Goal: Find specific page/section: Find specific page/section

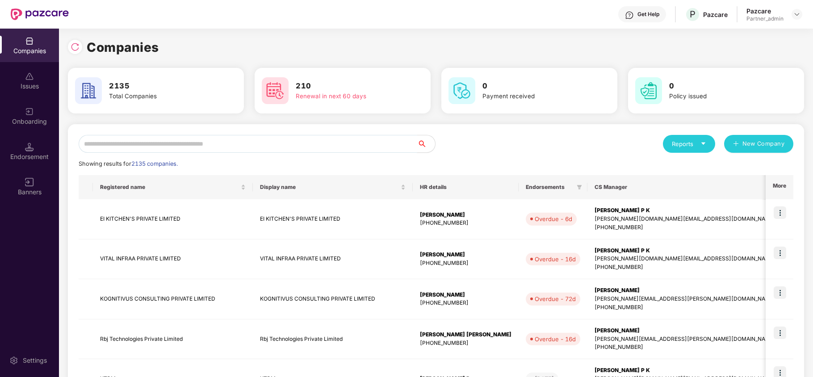
click at [163, 142] on input "text" at bounding box center [248, 144] width 338 height 18
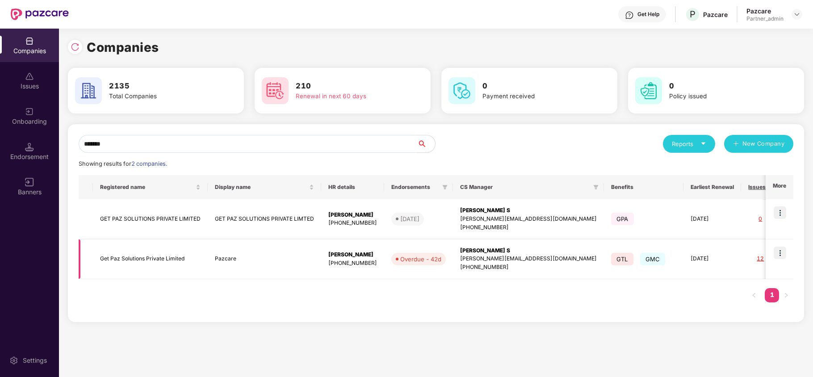
type input "*******"
click at [106, 259] on td "Get Paz Solutions Private Limited" at bounding box center [150, 259] width 115 height 40
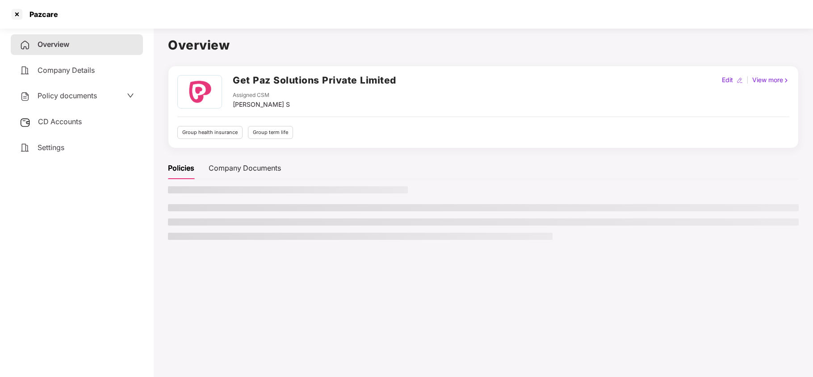
click at [70, 96] on span "Policy documents" at bounding box center [67, 95] width 59 height 9
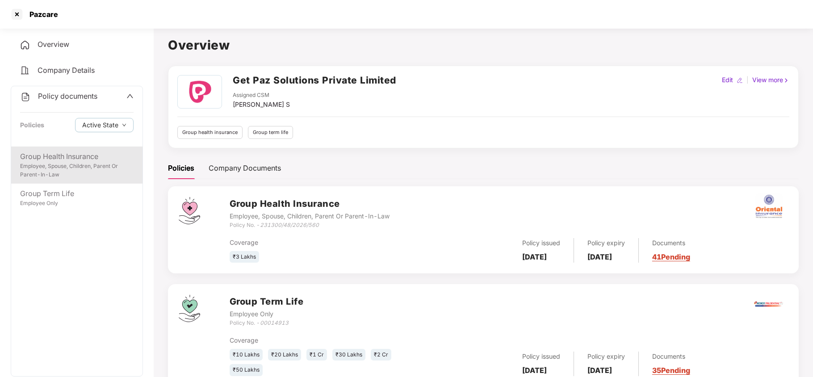
click at [69, 165] on div "Employee, Spouse, Children, Parent Or Parent-In-Law" at bounding box center [76, 170] width 113 height 17
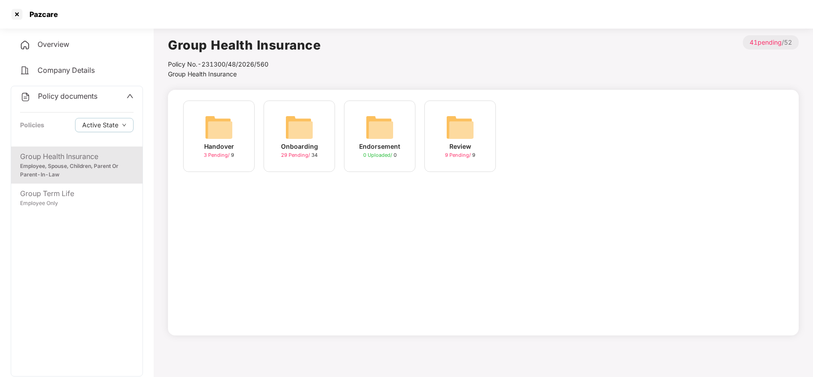
click at [308, 129] on img at bounding box center [299, 127] width 29 height 29
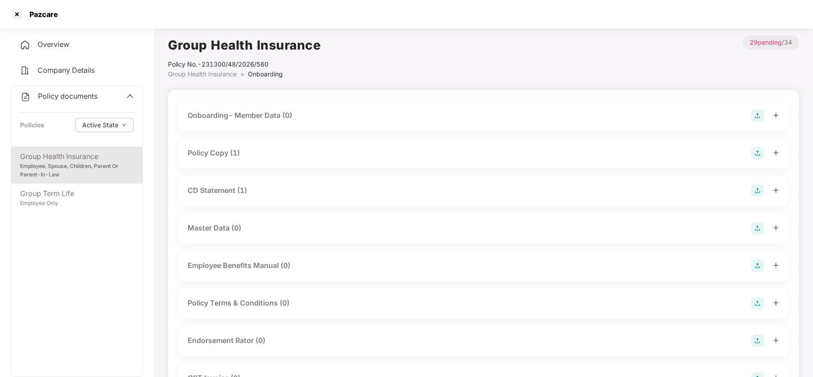
click at [232, 153] on div "Policy Copy (1)" at bounding box center [214, 152] width 52 height 11
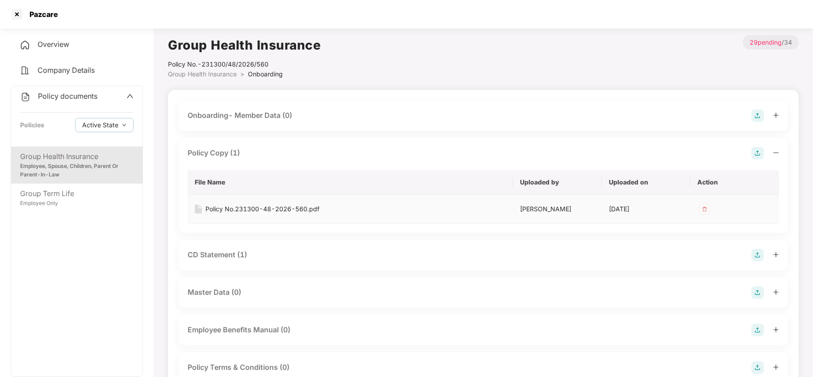
click at [279, 208] on div "Policy No.231300-48-2026-560.pdf" at bounding box center [262, 209] width 114 height 10
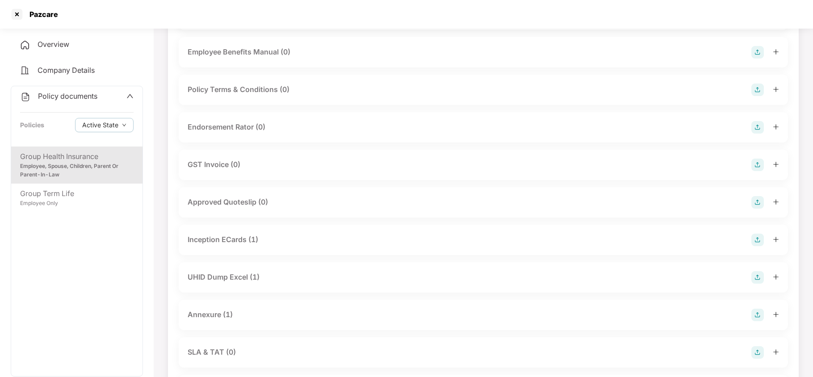
scroll to position [297, 0]
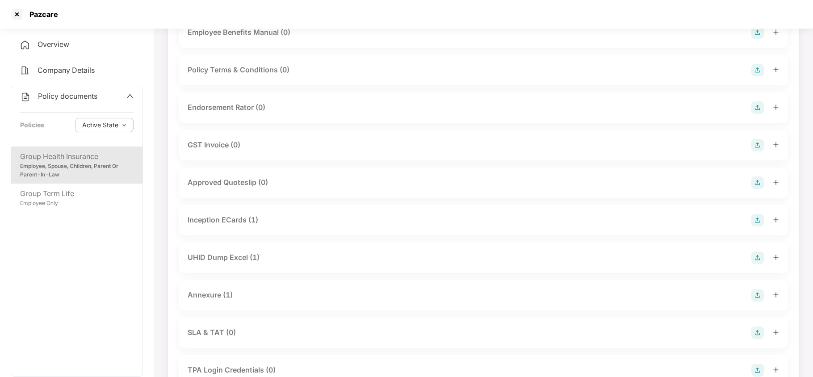
drag, startPoint x: 218, startPoint y: 297, endPoint x: 271, endPoint y: 279, distance: 55.2
click at [220, 296] on div "Annexure (1)" at bounding box center [210, 294] width 45 height 11
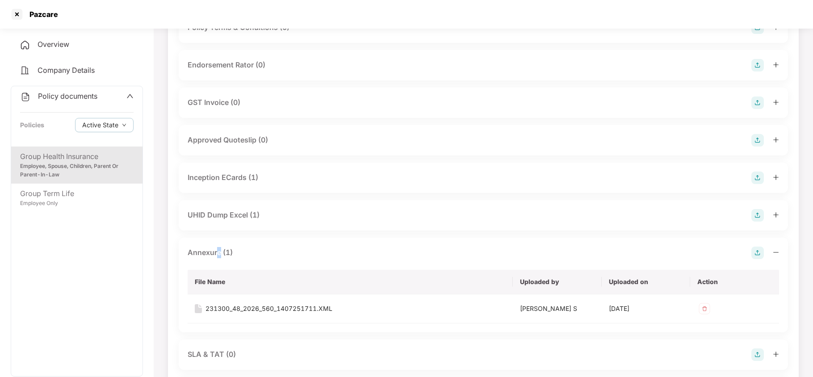
scroll to position [417, 0]
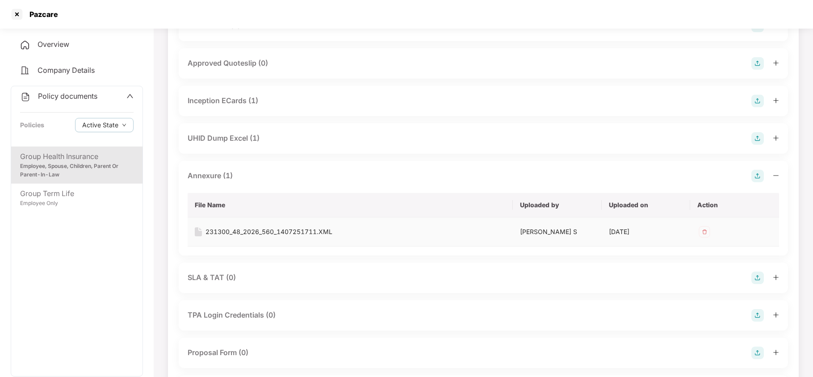
click at [311, 229] on div "231300_48_2026_560_1407251711.XML" at bounding box center [268, 232] width 127 height 10
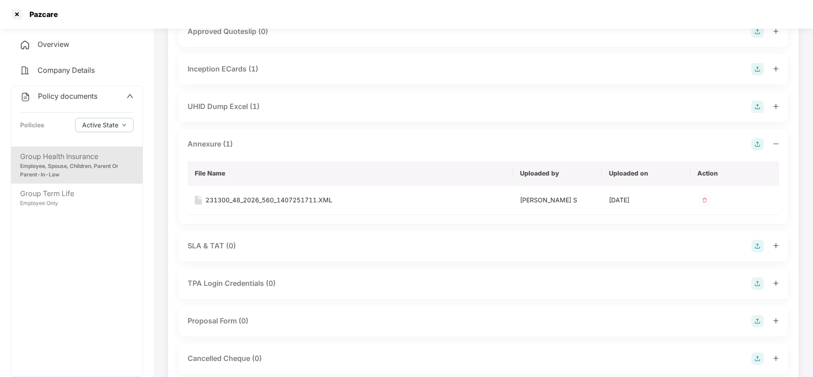
scroll to position [464, 0]
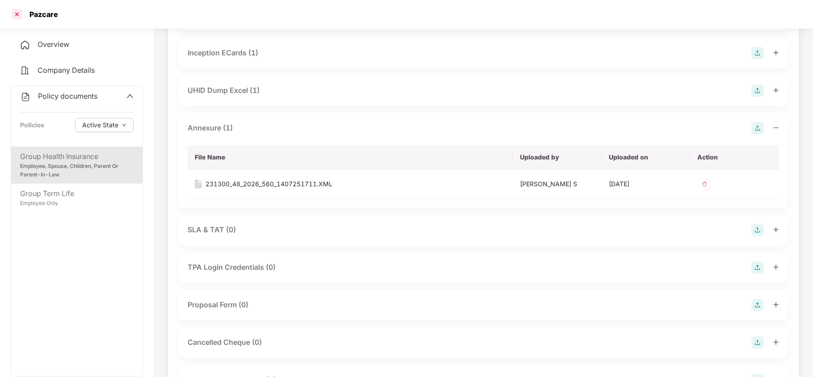
click at [18, 13] on div at bounding box center [17, 14] width 14 height 14
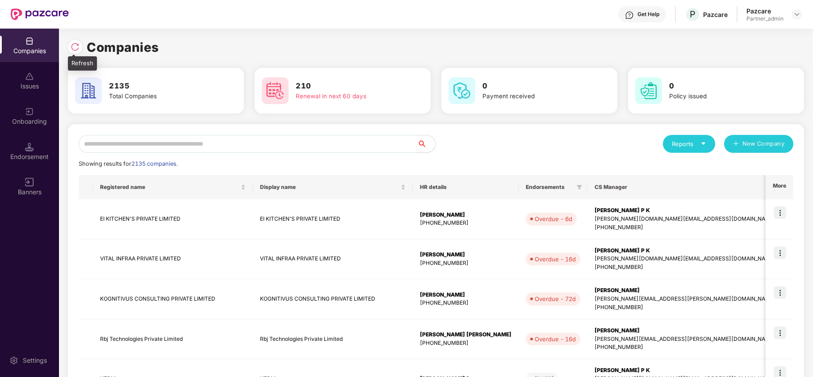
click at [78, 47] on img at bounding box center [75, 46] width 9 height 9
click at [269, 142] on input "text" at bounding box center [248, 144] width 338 height 18
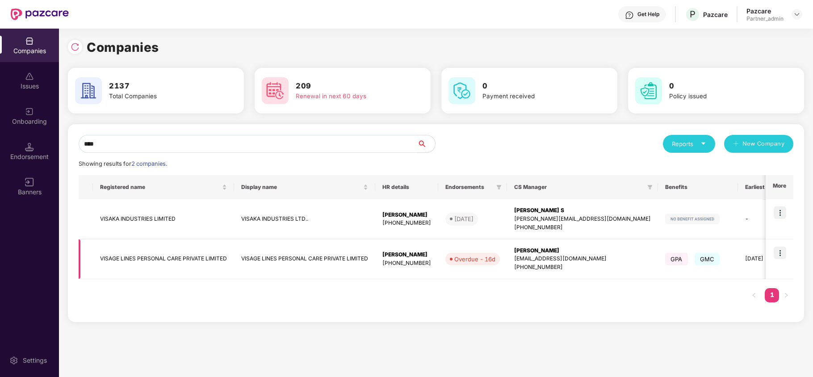
type input "****"
click at [779, 254] on img at bounding box center [779, 252] width 13 height 13
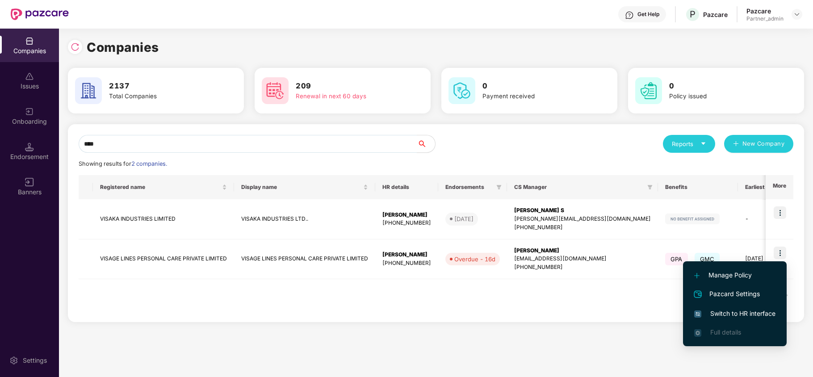
click at [746, 309] on span "Switch to HR interface" at bounding box center [734, 313] width 81 height 10
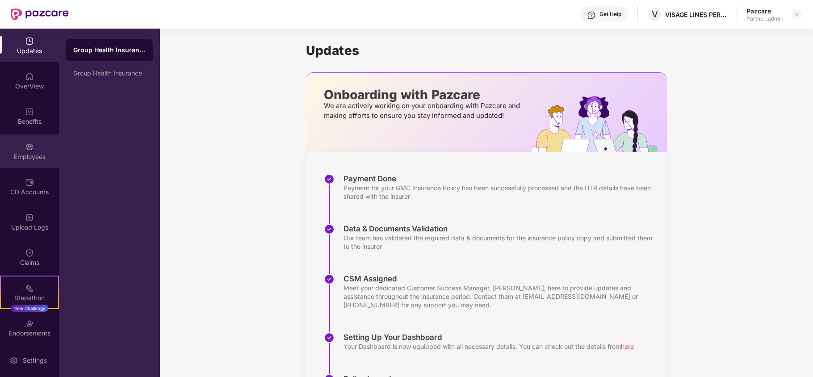
click at [0, 154] on div "Employees" at bounding box center [29, 156] width 59 height 9
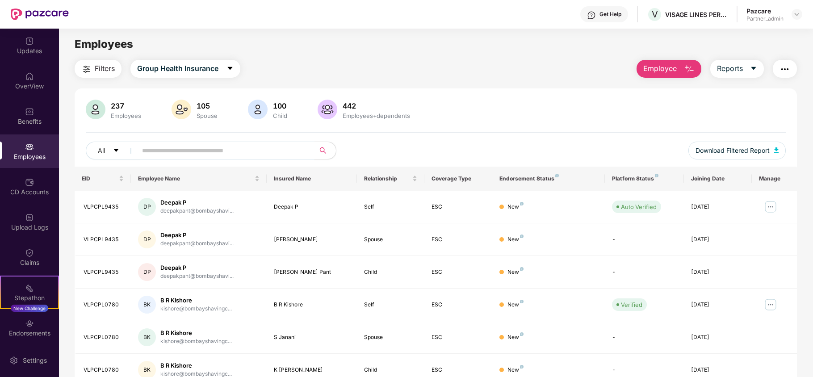
click at [215, 149] on input "text" at bounding box center [222, 150] width 160 height 13
paste input "**********"
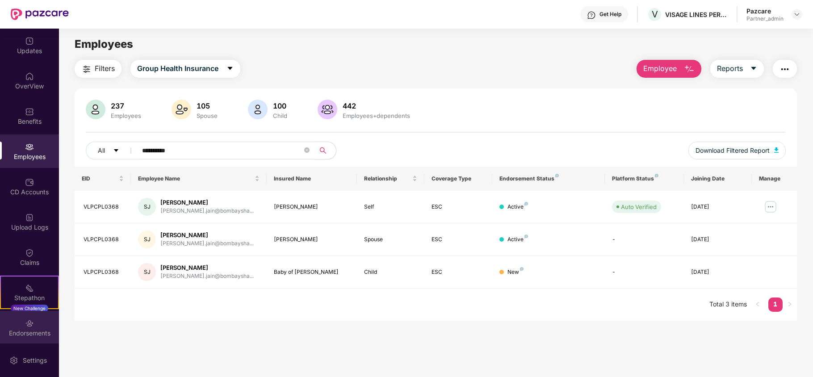
type input "**********"
click at [9, 338] on div "Endorsements" at bounding box center [29, 327] width 59 height 33
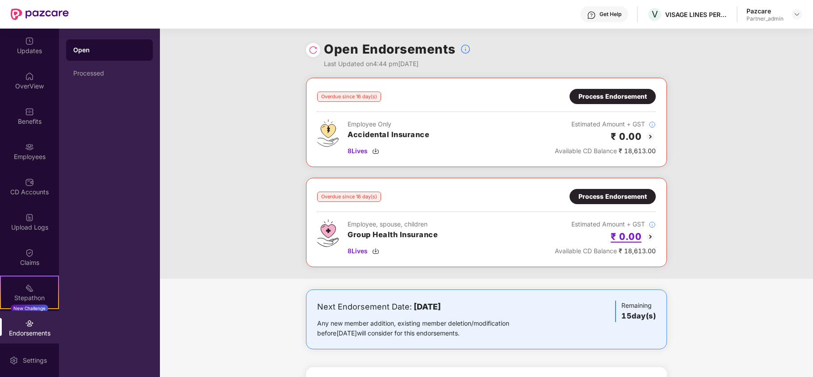
click at [620, 239] on h2 "₹ 0.00" at bounding box center [625, 236] width 31 height 15
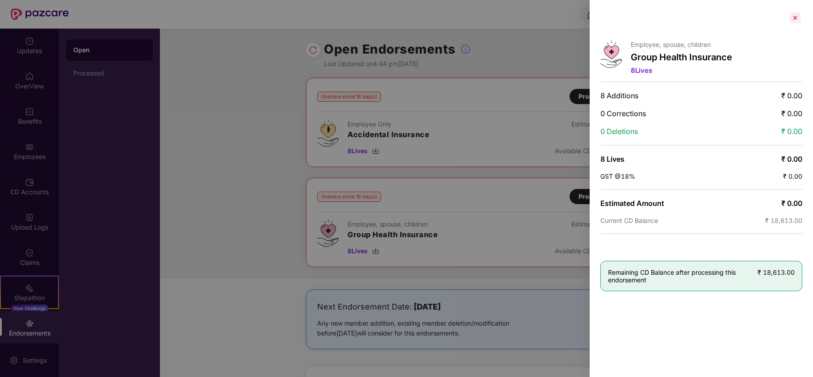
click at [790, 14] on div at bounding box center [795, 18] width 14 height 14
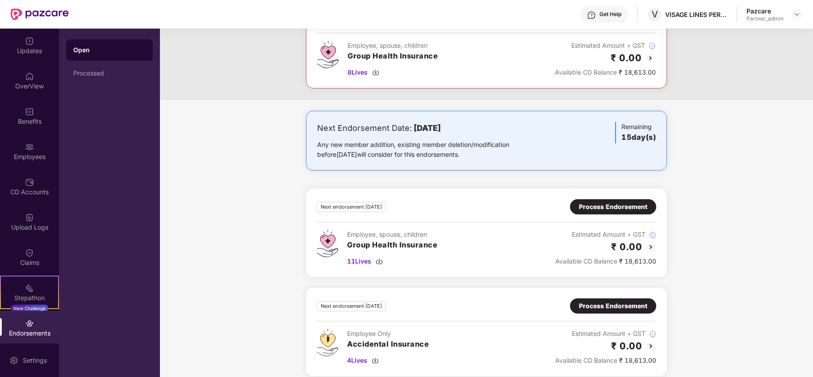
scroll to position [190, 0]
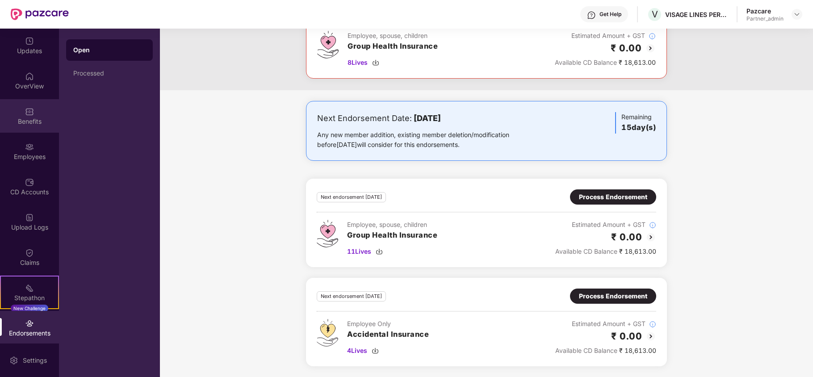
click at [11, 115] on div "Benefits" at bounding box center [29, 115] width 59 height 33
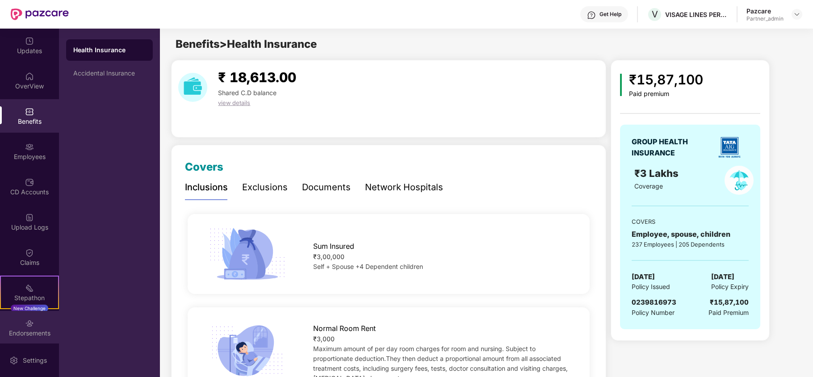
click at [29, 326] on img at bounding box center [29, 323] width 9 height 9
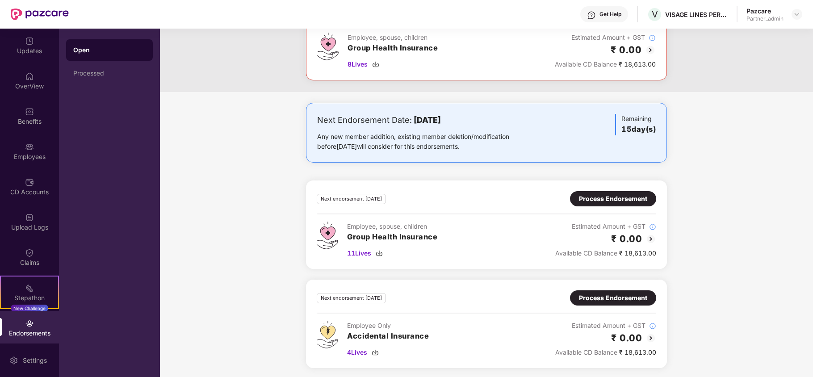
scroll to position [190, 0]
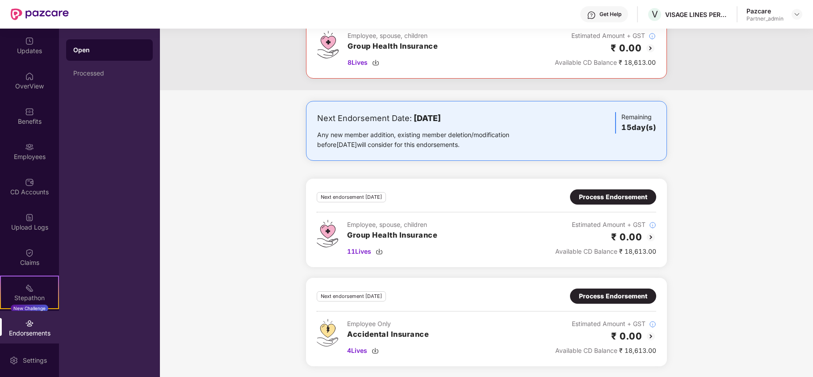
click at [613, 196] on div "Process Endorsement" at bounding box center [613, 197] width 68 height 10
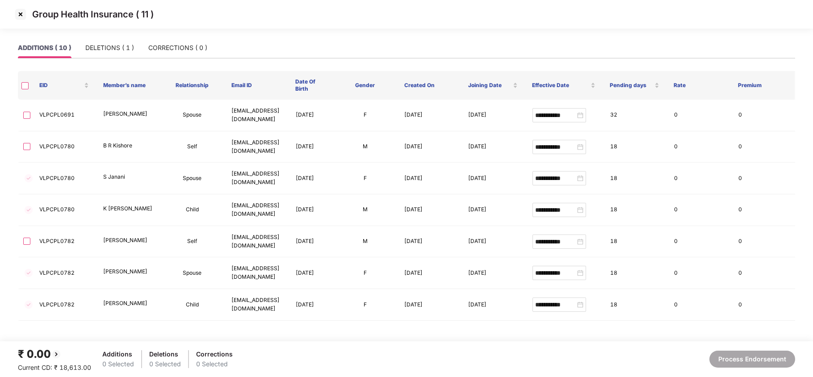
click at [16, 17] on img at bounding box center [20, 14] width 14 height 14
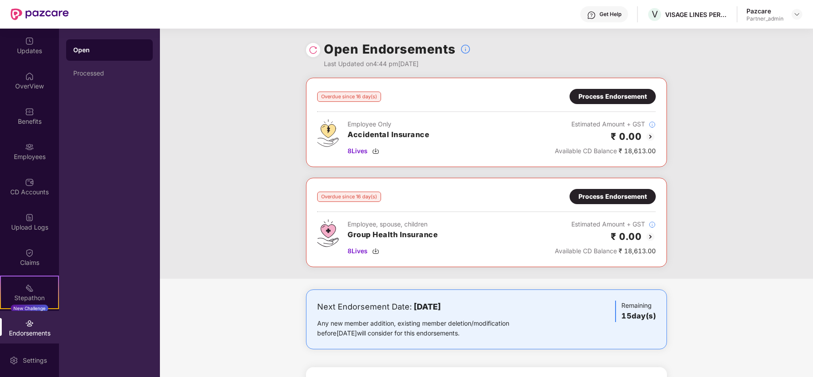
click at [595, 200] on div "Process Endorsement" at bounding box center [612, 197] width 68 height 10
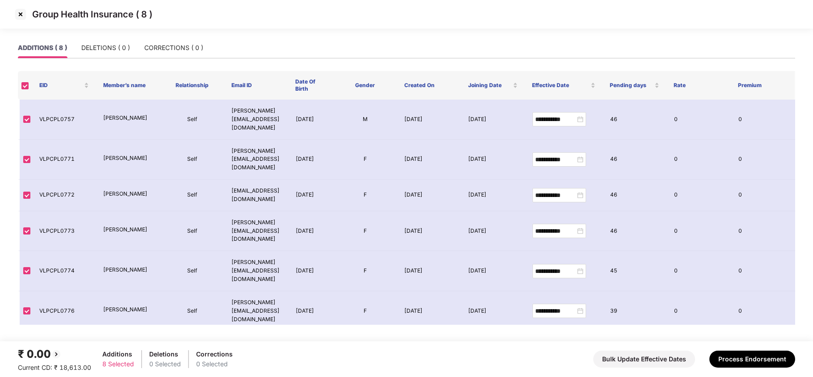
click at [17, 17] on img at bounding box center [20, 14] width 14 height 14
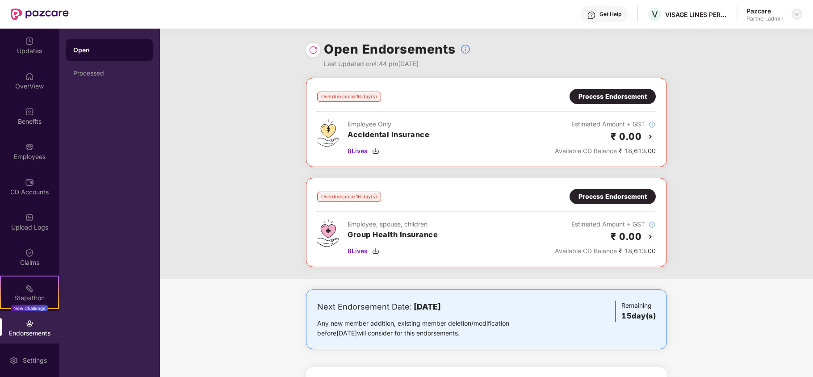
click at [797, 17] on img at bounding box center [796, 14] width 7 height 7
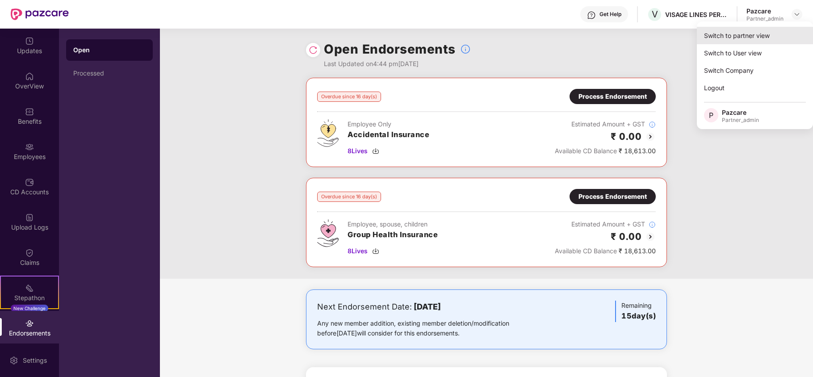
click at [772, 31] on div "Switch to partner view" at bounding box center [754, 35] width 116 height 17
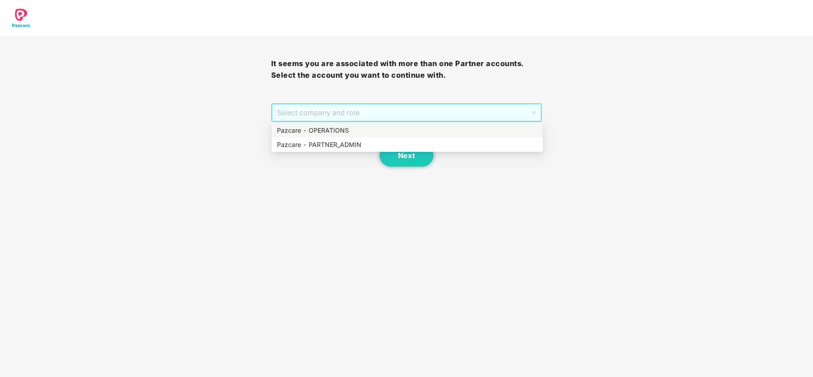
click at [322, 116] on span "Select company and role" at bounding box center [406, 112] width 259 height 17
click at [321, 145] on div "Pazcare - PARTNER_ADMIN" at bounding box center [407, 145] width 260 height 10
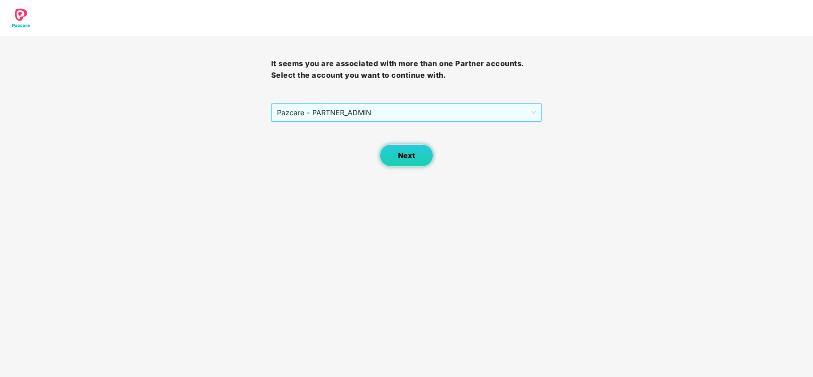
click at [396, 158] on button "Next" at bounding box center [406, 155] width 54 height 22
